Goal: Task Accomplishment & Management: Use online tool/utility

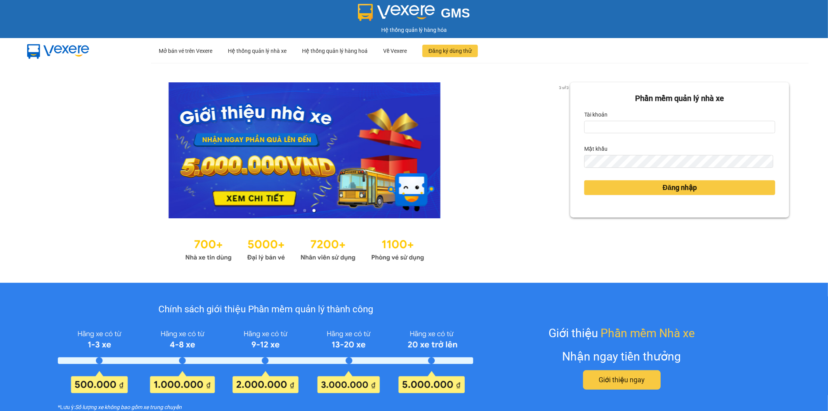
click at [612, 116] on div "Tài khoản" at bounding box center [679, 114] width 191 height 12
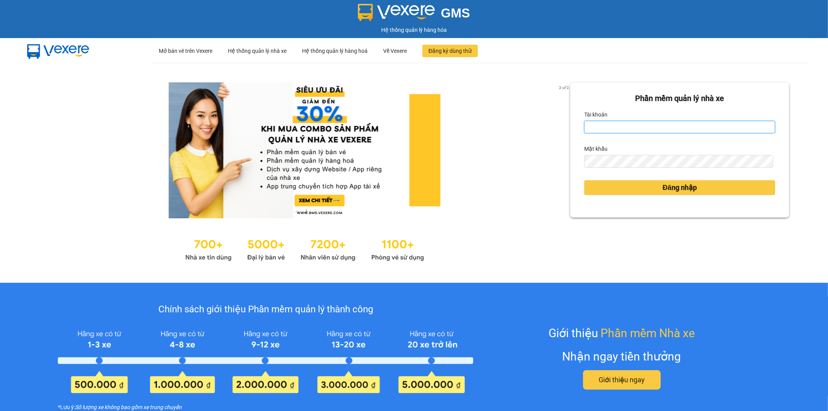
click at [588, 127] on input "Tài khoản" at bounding box center [679, 127] width 191 height 12
type input "thuycg.ct"
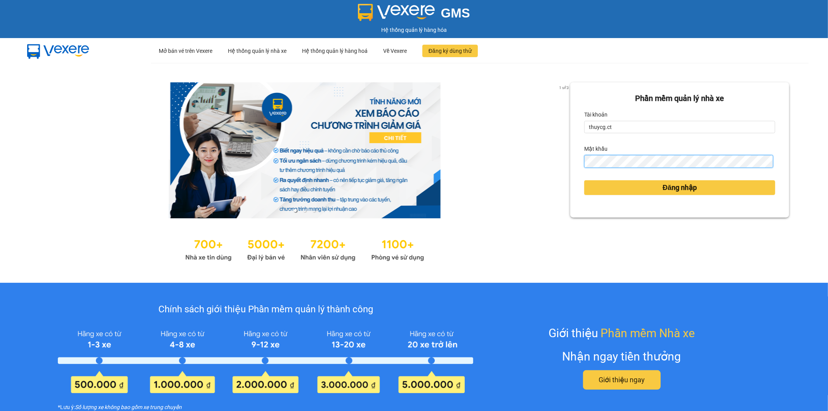
click at [584, 180] on button "Đăng nhập" at bounding box center [679, 187] width 191 height 15
click at [680, 188] on span "Đăng nhập" at bounding box center [680, 187] width 34 height 11
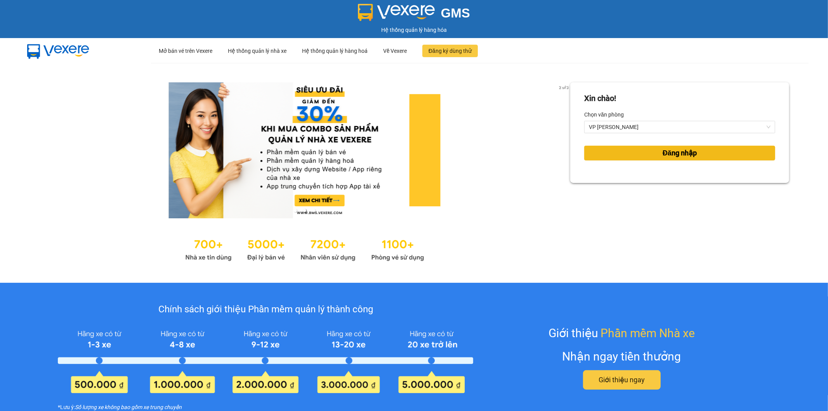
click at [653, 149] on button "Đăng nhập" at bounding box center [679, 153] width 191 height 15
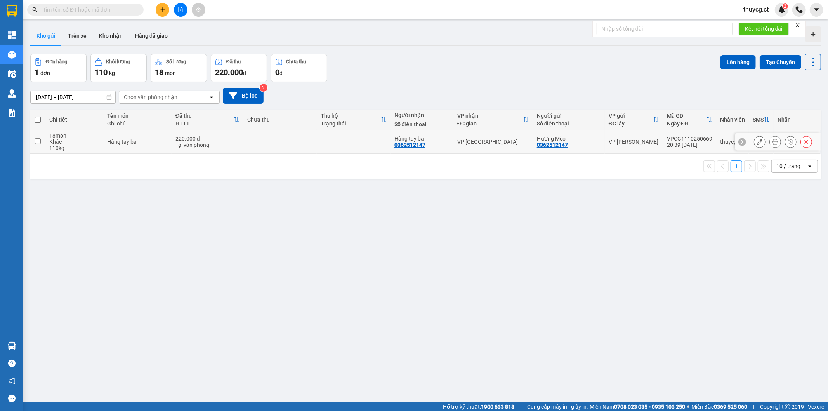
click at [36, 141] on input "checkbox" at bounding box center [38, 141] width 6 height 6
checkbox input "true"
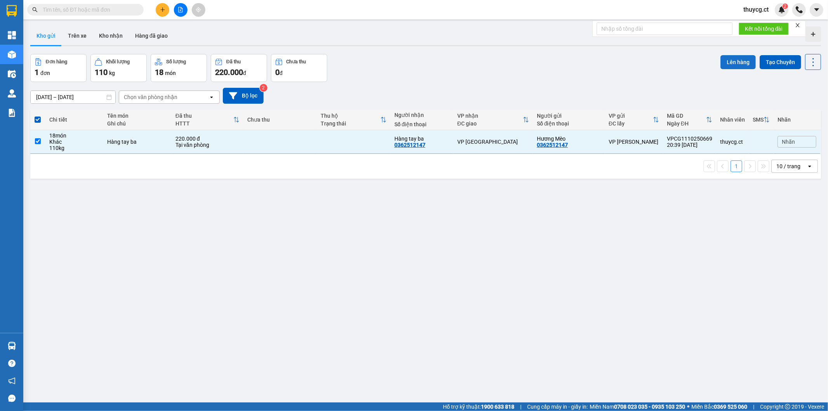
click at [728, 61] on button "Lên hàng" at bounding box center [737, 62] width 35 height 14
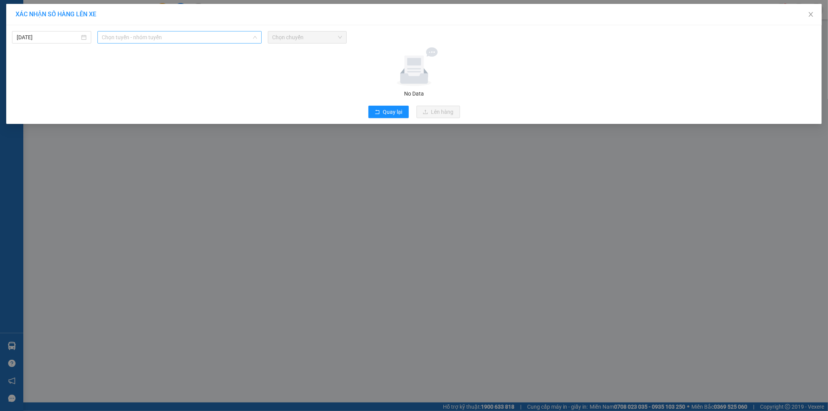
click at [175, 41] on span "Chọn tuyến - nhóm tuyến" at bounding box center [179, 37] width 155 height 12
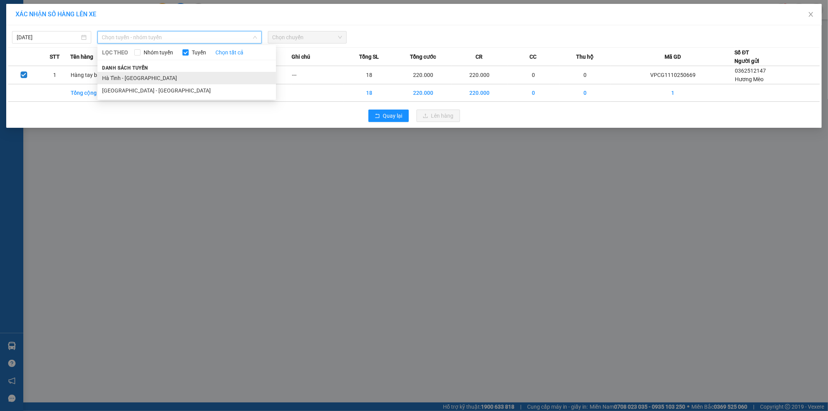
click at [137, 77] on li "Hà Tĩnh - [GEOGRAPHIC_DATA]" at bounding box center [186, 78] width 179 height 12
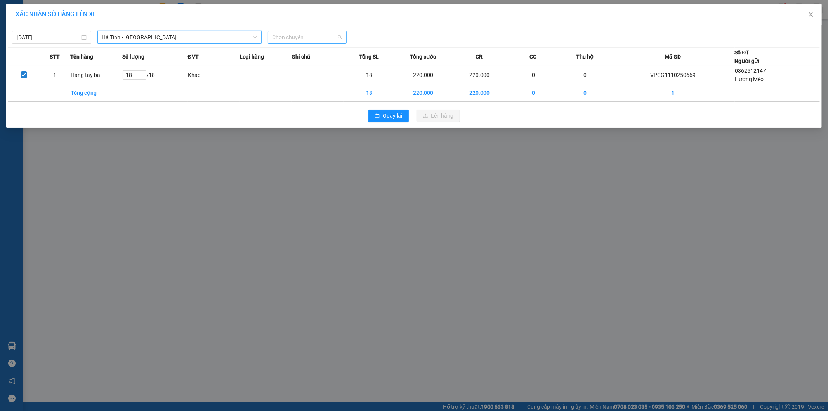
click at [304, 38] on span "Chọn chuyến" at bounding box center [307, 37] width 70 height 12
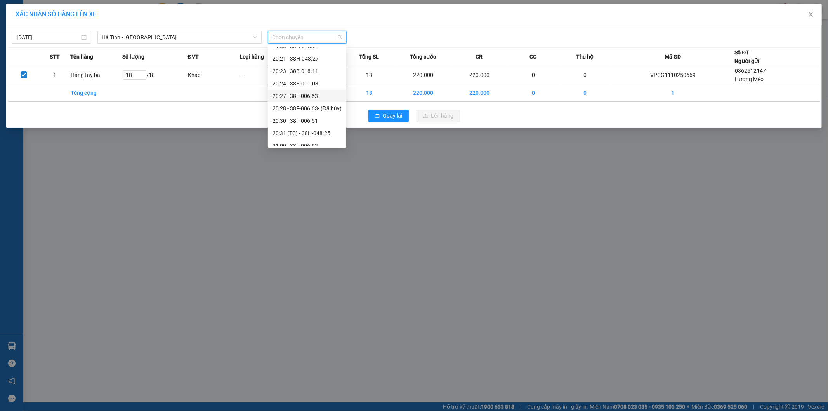
scroll to position [43, 0]
click at [310, 110] on div "20:30 - 38F-006.51" at bounding box center [306, 109] width 69 height 9
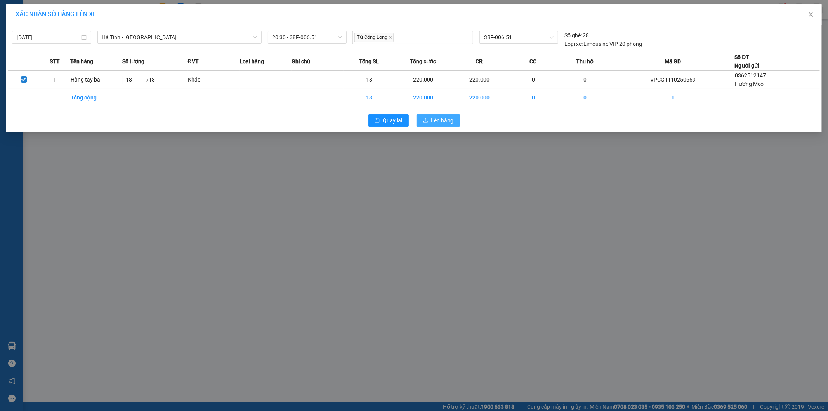
click at [438, 120] on span "Lên hàng" at bounding box center [442, 120] width 23 height 9
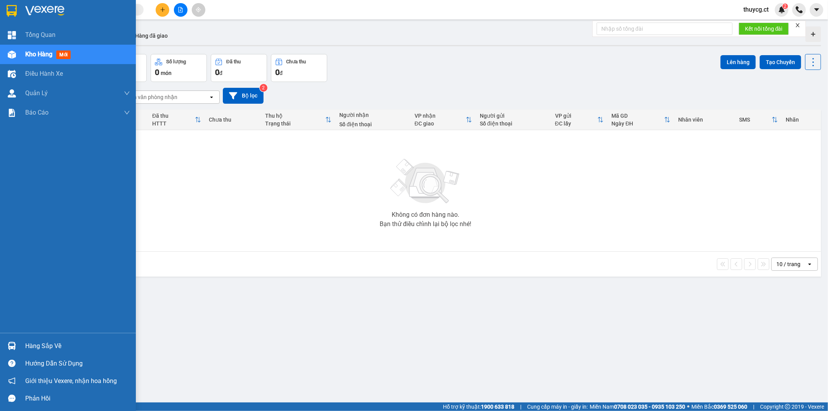
click at [42, 56] on span "Kho hàng" at bounding box center [38, 53] width 27 height 7
